Goal: Find specific page/section: Find specific page/section

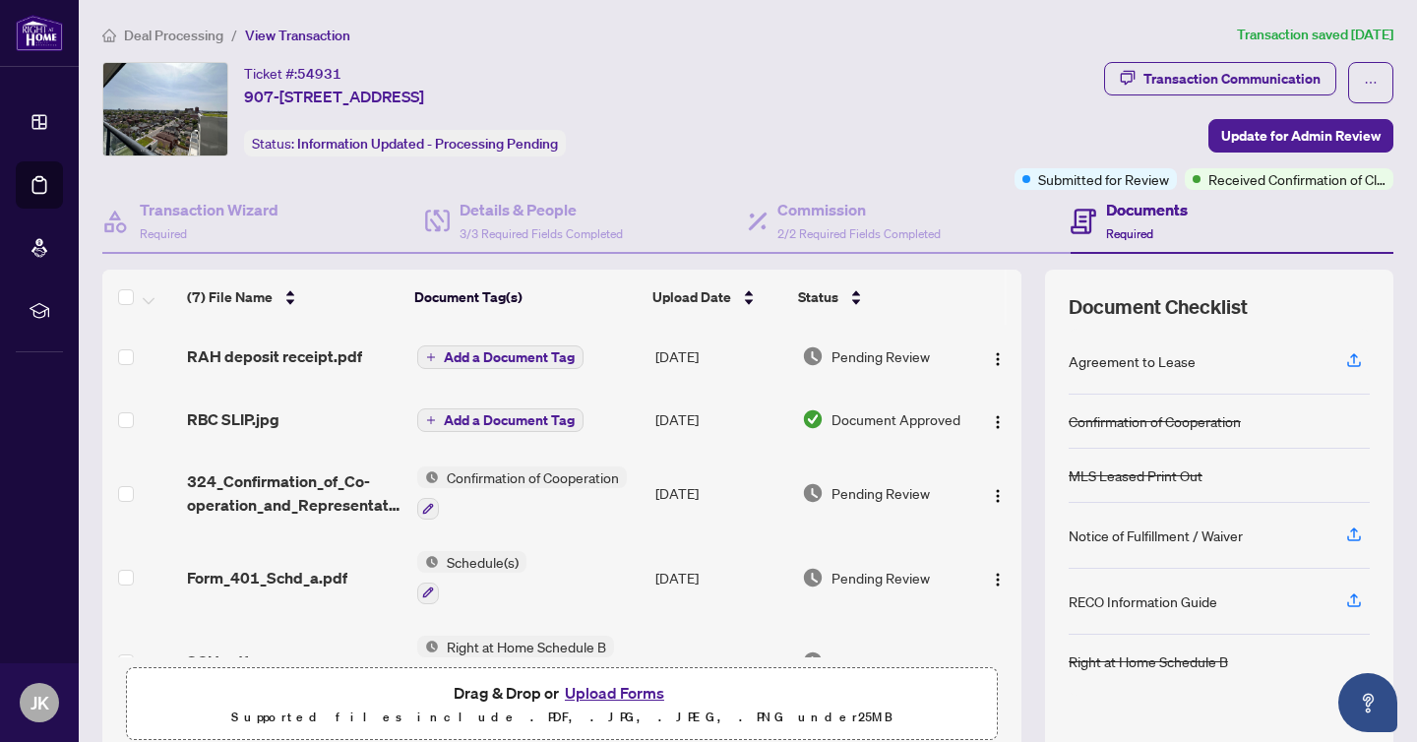
click at [191, 31] on span "Deal Processing" at bounding box center [173, 36] width 99 height 18
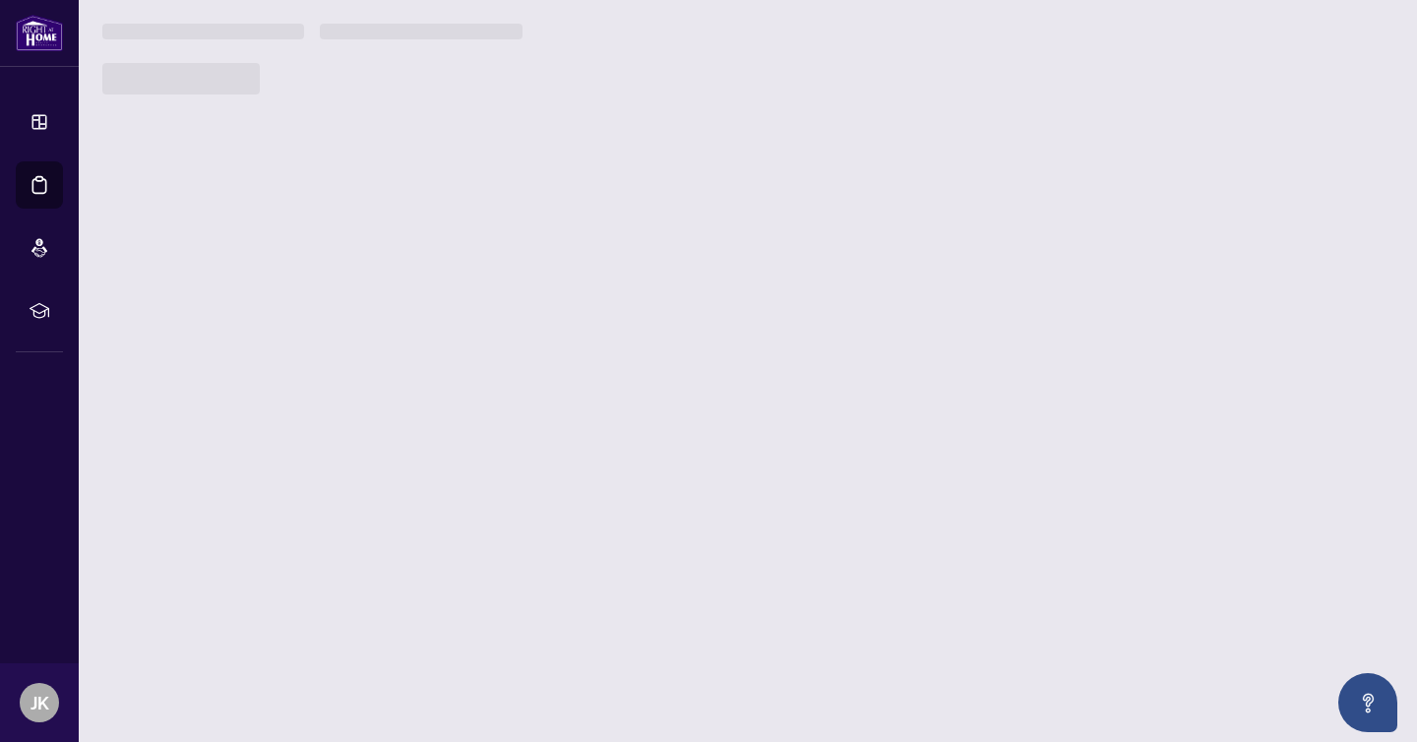
click at [191, 31] on h3 at bounding box center [203, 32] width 202 height 16
